Goal: Task Accomplishment & Management: Use online tool/utility

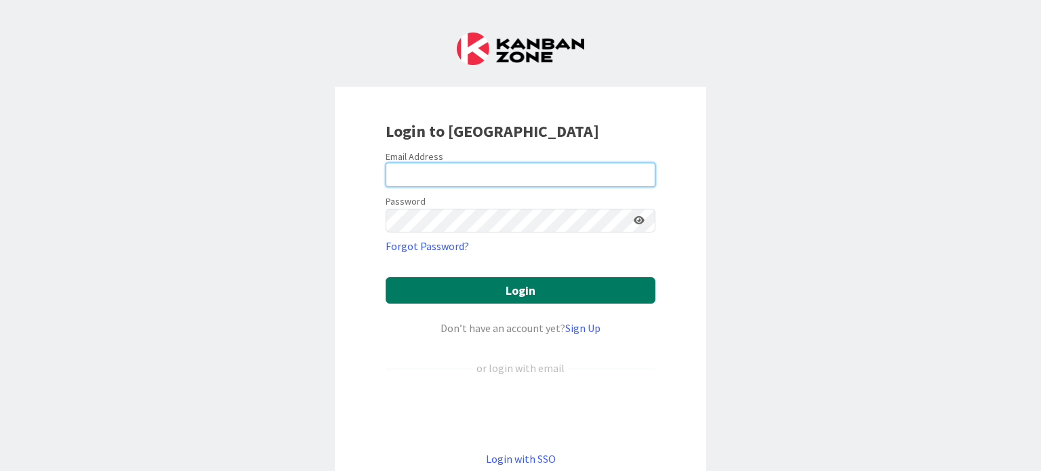
type input "[PERSON_NAME][EMAIL_ADDRESS][DOMAIN_NAME]"
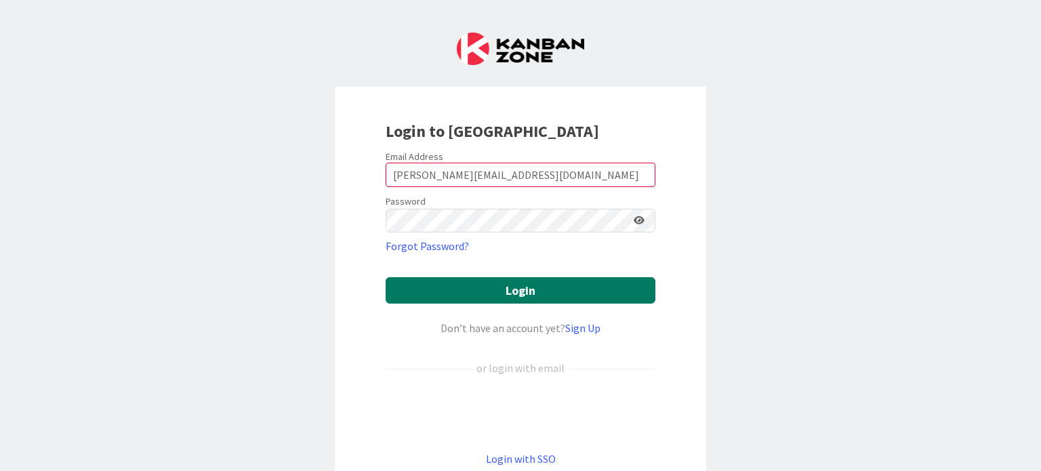
click at [546, 283] on button "Login" at bounding box center [521, 290] width 270 height 26
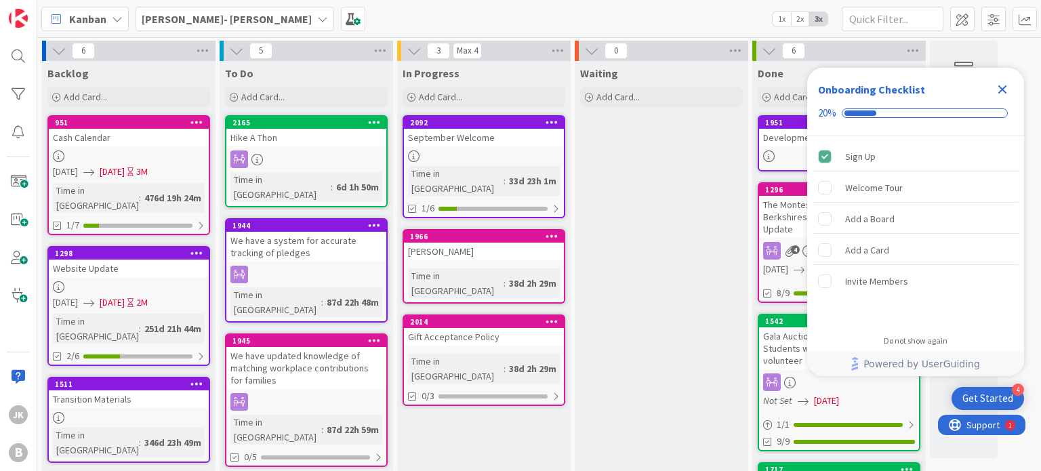
click at [241, 10] on div "[PERSON_NAME]- [PERSON_NAME]" at bounding box center [235, 19] width 199 height 24
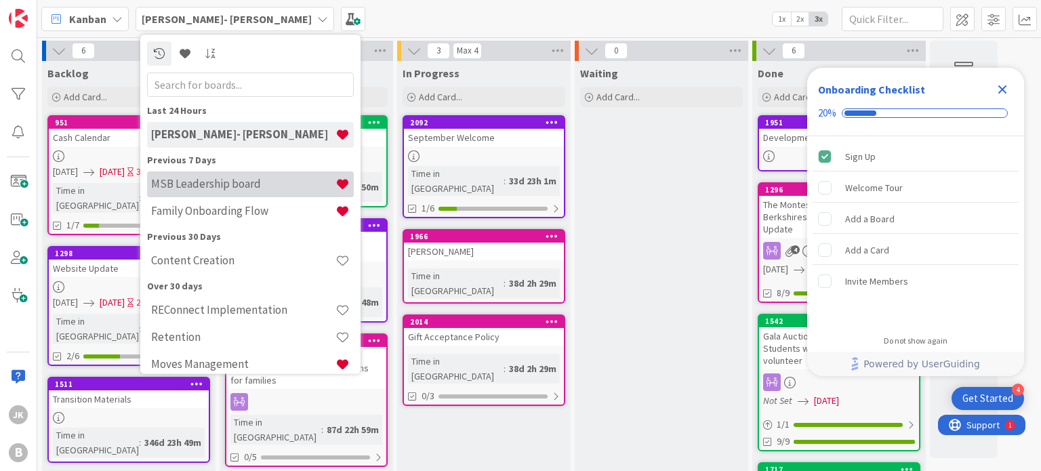
click at [235, 176] on div "MSB Leadership board" at bounding box center [250, 185] width 207 height 26
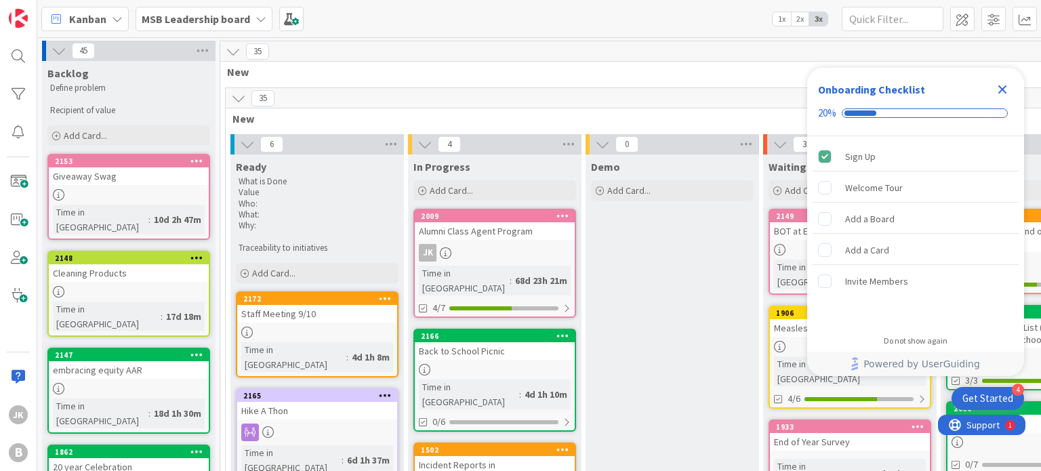
click at [1004, 87] on icon "Close Checklist" at bounding box center [1003, 89] width 9 height 9
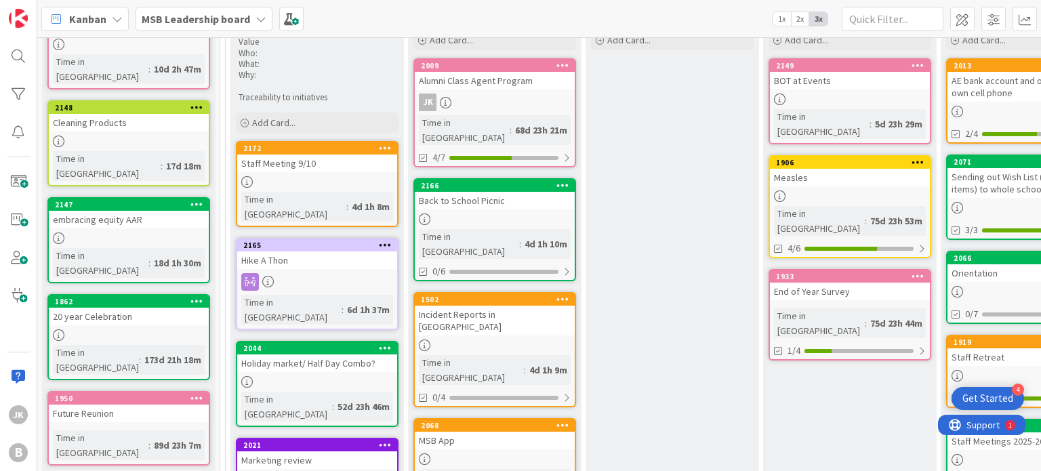
scroll to position [151, 1]
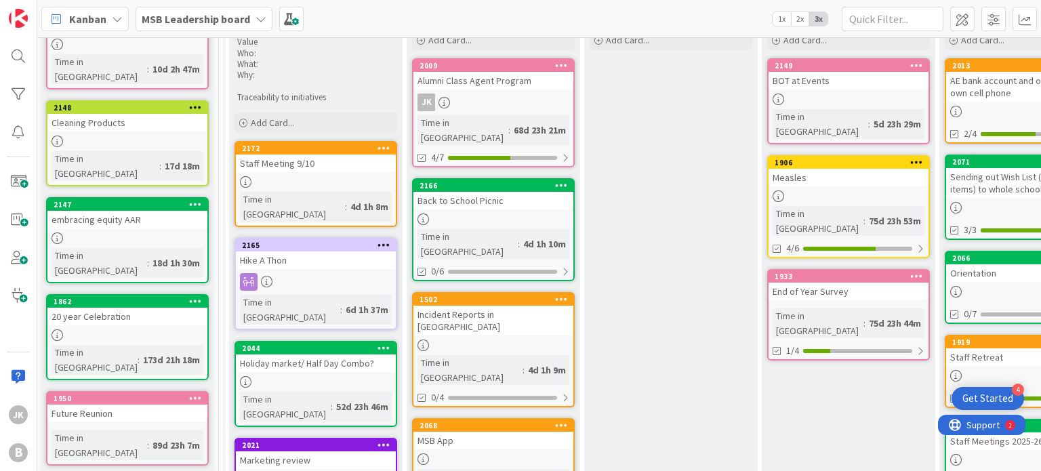
click at [517, 214] on div at bounding box center [494, 220] width 160 height 12
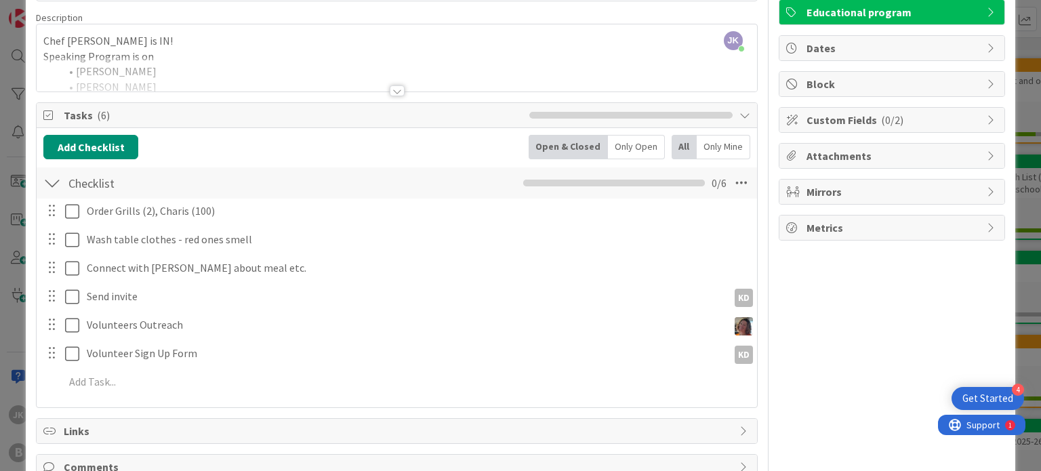
scroll to position [99, 0]
click at [397, 89] on div at bounding box center [397, 90] width 15 height 11
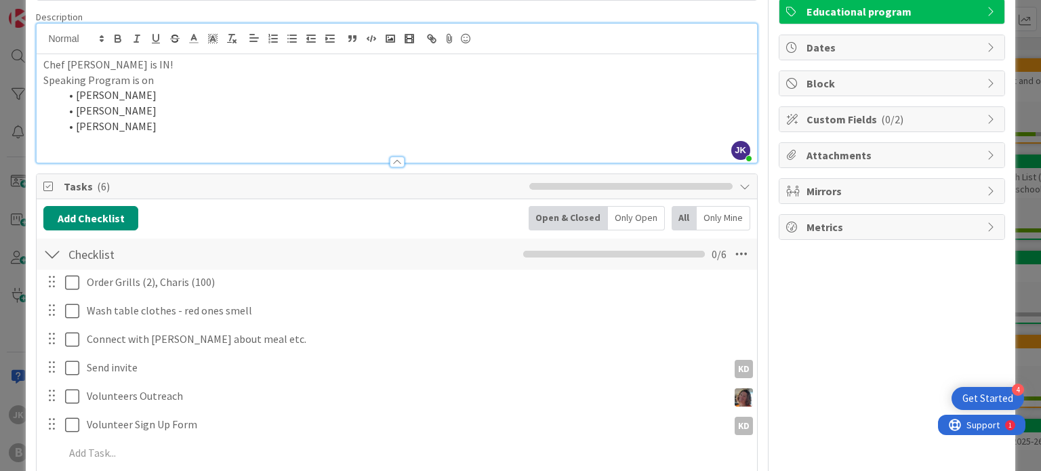
click at [196, 153] on div at bounding box center [397, 155] width 720 height 14
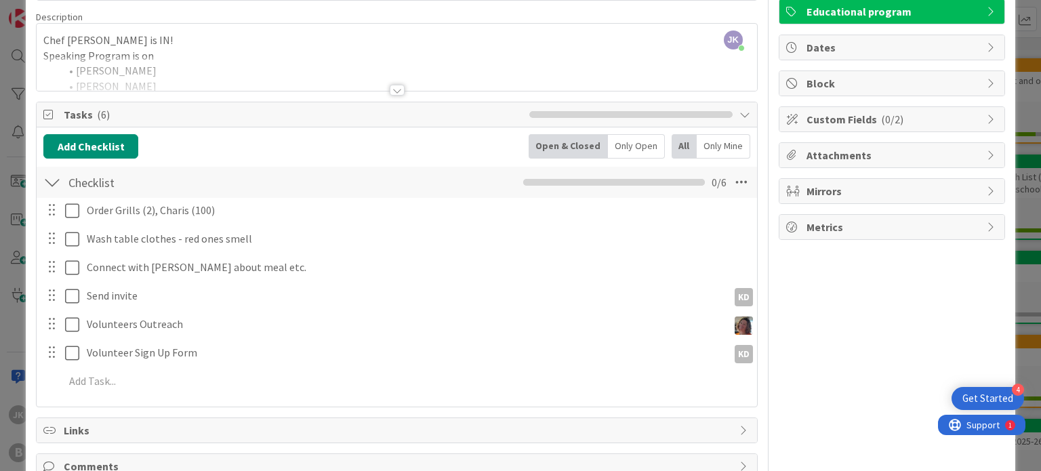
click at [392, 89] on div at bounding box center [397, 90] width 15 height 11
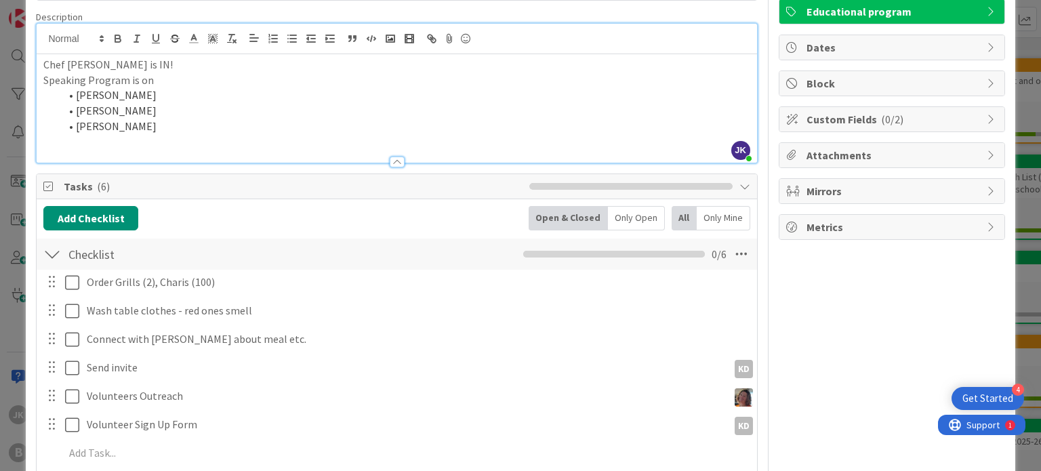
click at [174, 132] on li "[PERSON_NAME]" at bounding box center [405, 127] width 690 height 16
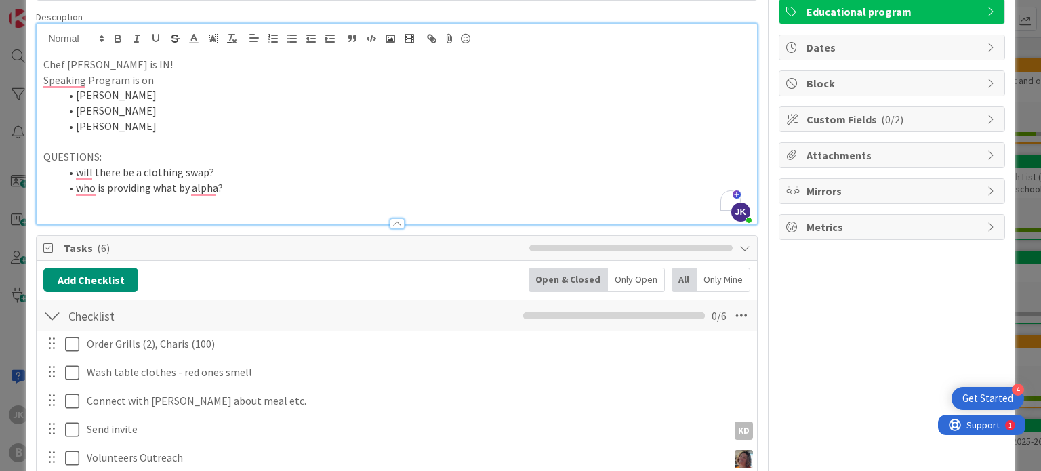
scroll to position [0, 0]
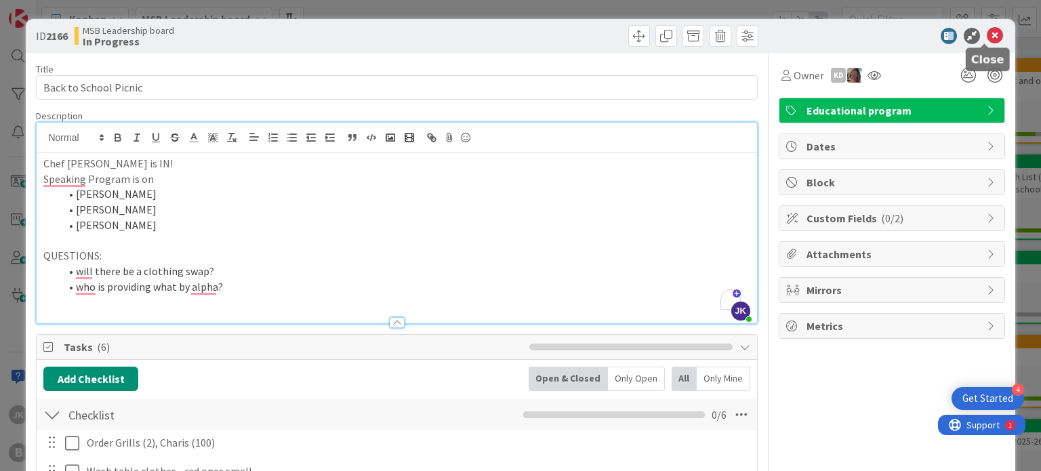
click at [987, 33] on icon at bounding box center [995, 36] width 16 height 16
